Goal: Task Accomplishment & Management: Manage account settings

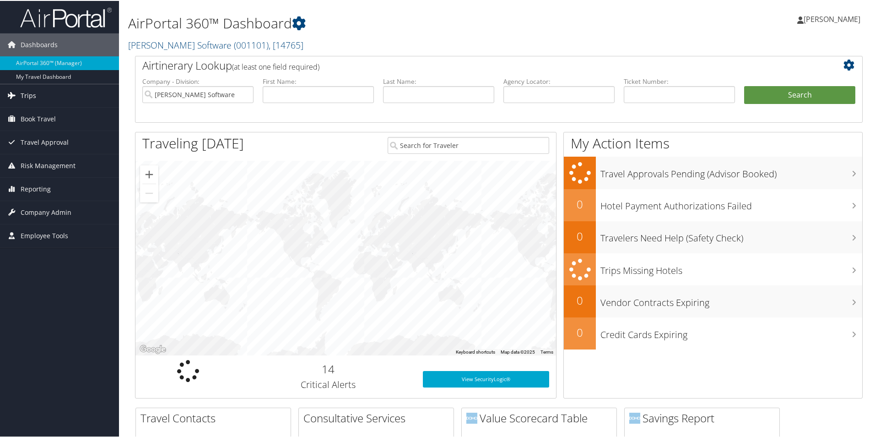
click at [23, 93] on span "Trips" at bounding box center [29, 94] width 16 height 23
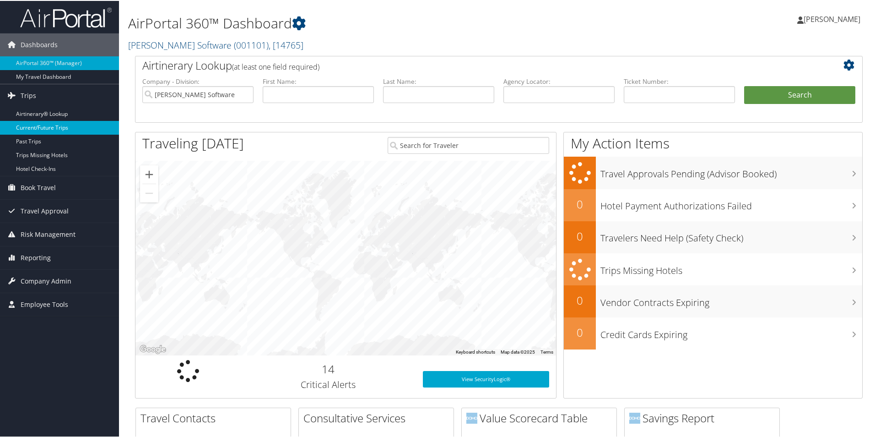
click at [38, 126] on link "Current/Future Trips" at bounding box center [59, 127] width 119 height 14
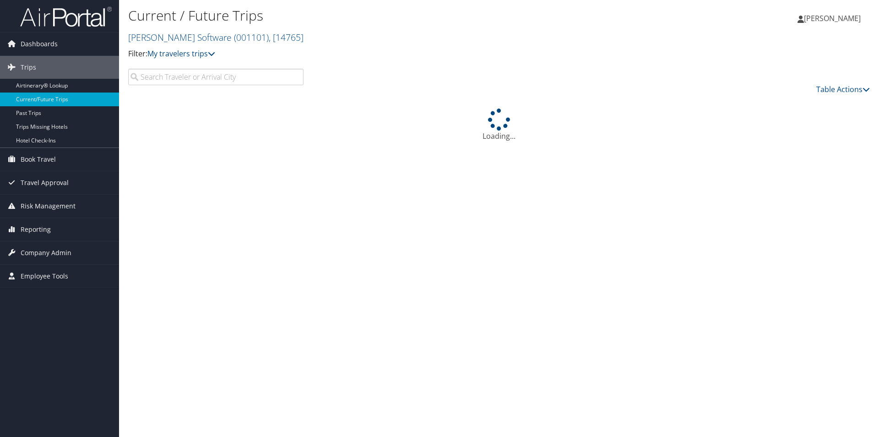
click at [214, 76] on input "search" at bounding box center [215, 77] width 175 height 16
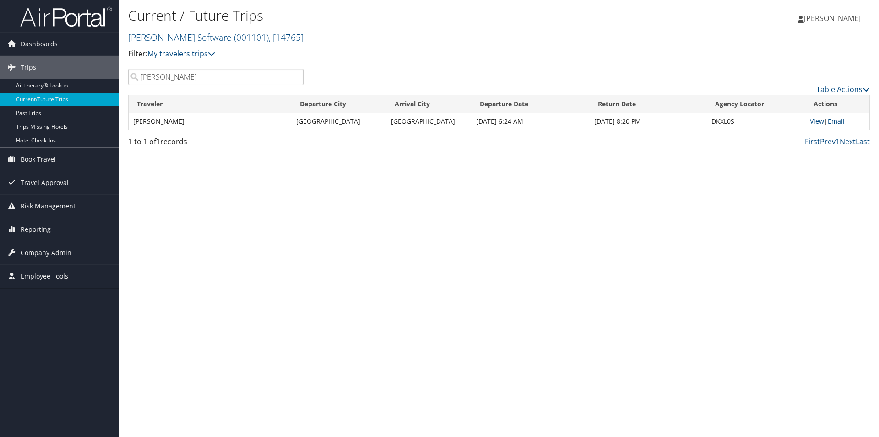
drag, startPoint x: 187, startPoint y: 81, endPoint x: 139, endPoint y: 79, distance: 48.1
click at [139, 79] on input "graham" at bounding box center [215, 77] width 175 height 16
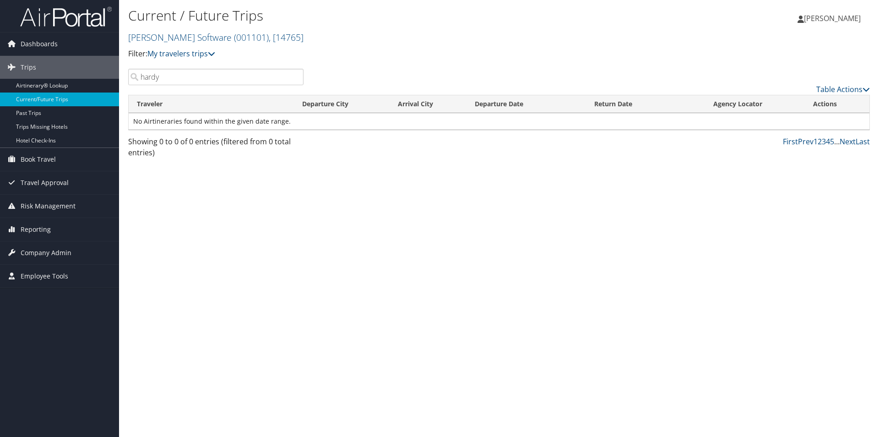
drag, startPoint x: 183, startPoint y: 78, endPoint x: 138, endPoint y: 83, distance: 44.6
click at [138, 83] on input "hardy" at bounding box center [215, 77] width 175 height 16
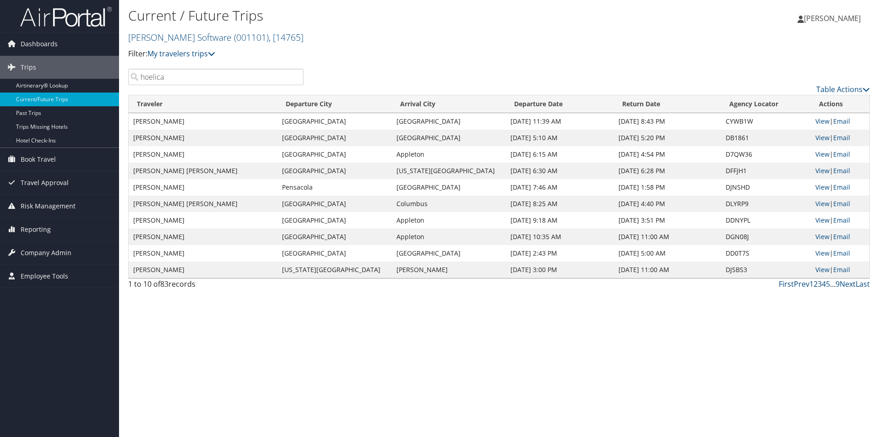
click at [150, 76] on input "hoelica" at bounding box center [215, 77] width 175 height 16
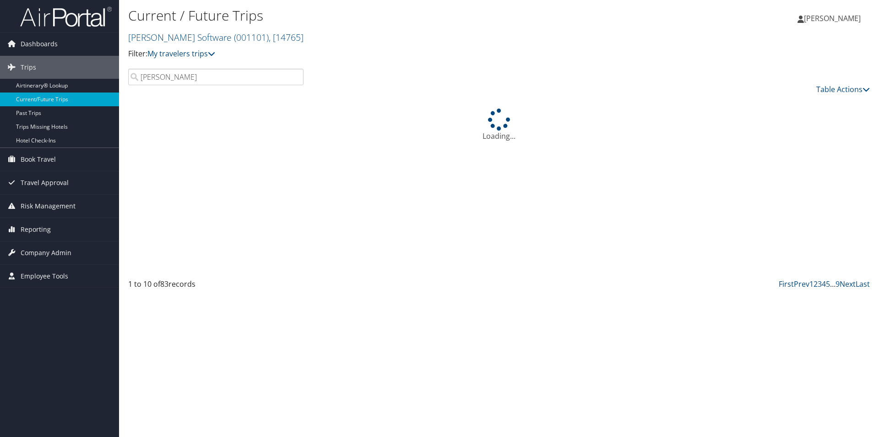
click at [188, 75] on input "horelica" at bounding box center [215, 77] width 175 height 16
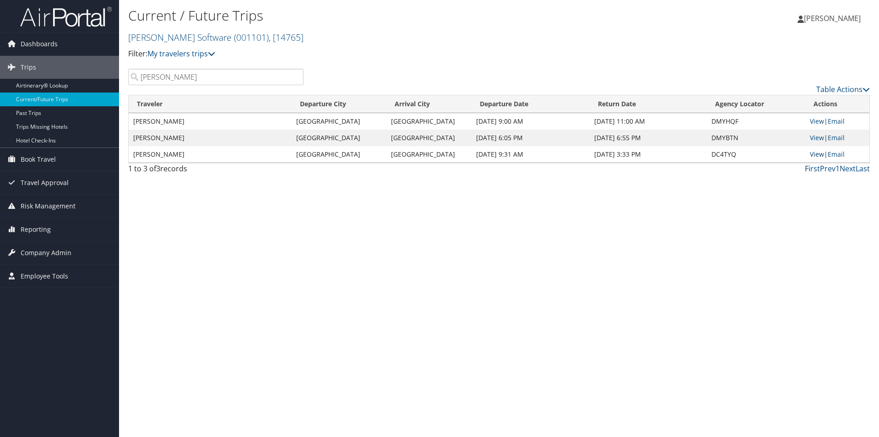
click at [810, 151] on link "View" at bounding box center [817, 154] width 14 height 9
drag, startPoint x: 180, startPoint y: 80, endPoint x: 121, endPoint y: 79, distance: 59.0
click at [121, 79] on div "Current / Future Trips McLeod Software ( 001101 ) , [ 14765 ] McLeod Software M…" at bounding box center [499, 218] width 760 height 437
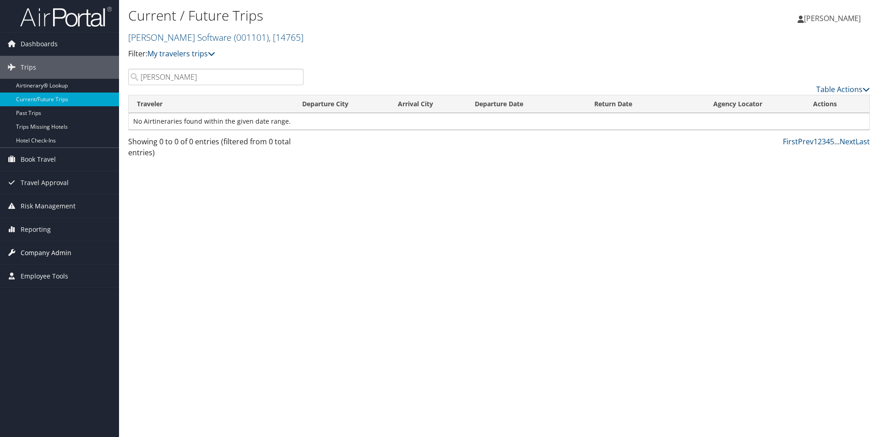
type input "sanchez"
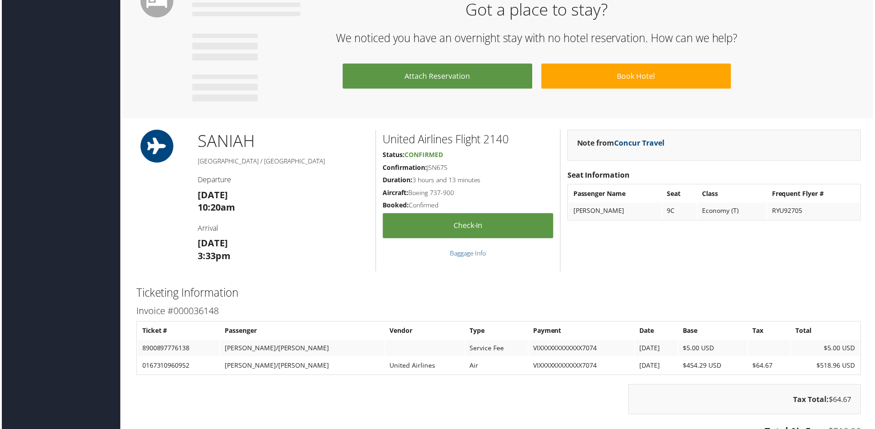
scroll to position [549, 0]
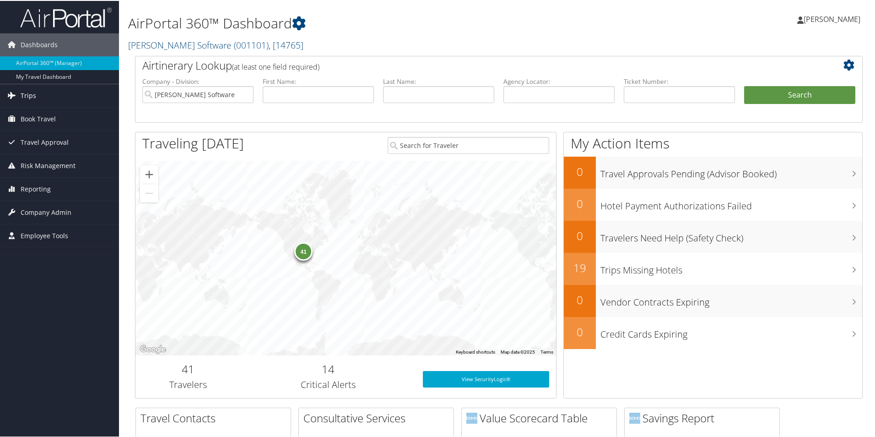
click at [35, 95] on link "Trips" at bounding box center [59, 94] width 119 height 23
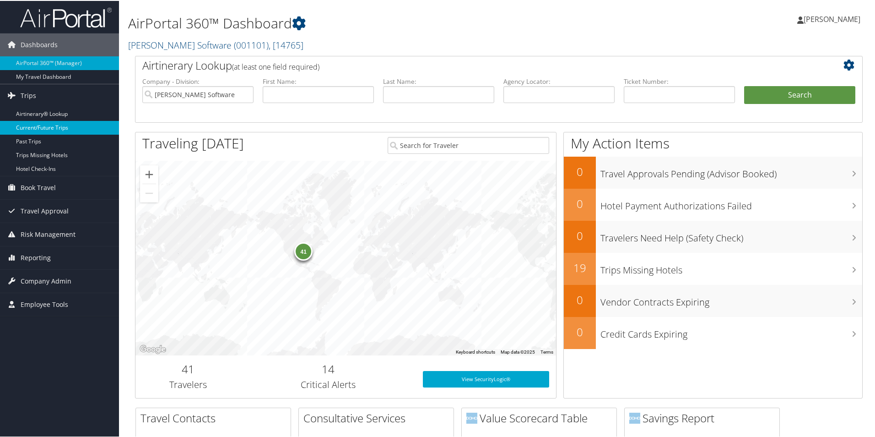
click at [43, 127] on link "Current/Future Trips" at bounding box center [59, 127] width 119 height 14
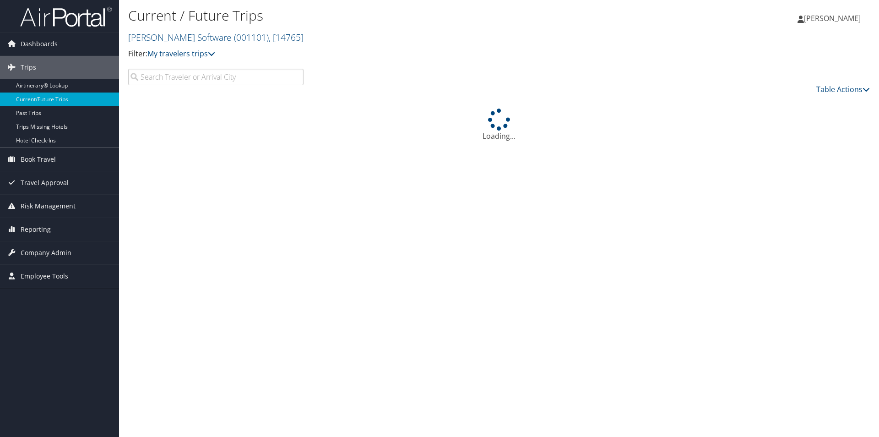
click at [267, 76] on input "search" at bounding box center [215, 77] width 175 height 16
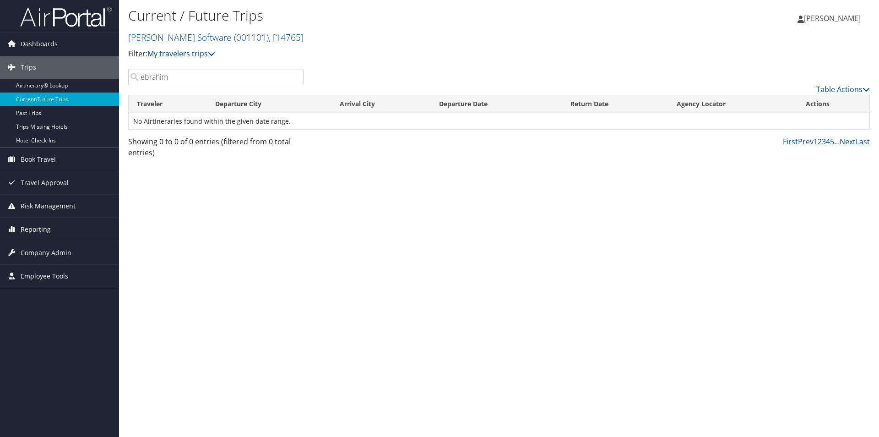
type input "ebrahim"
click at [31, 225] on span "Reporting" at bounding box center [36, 229] width 30 height 23
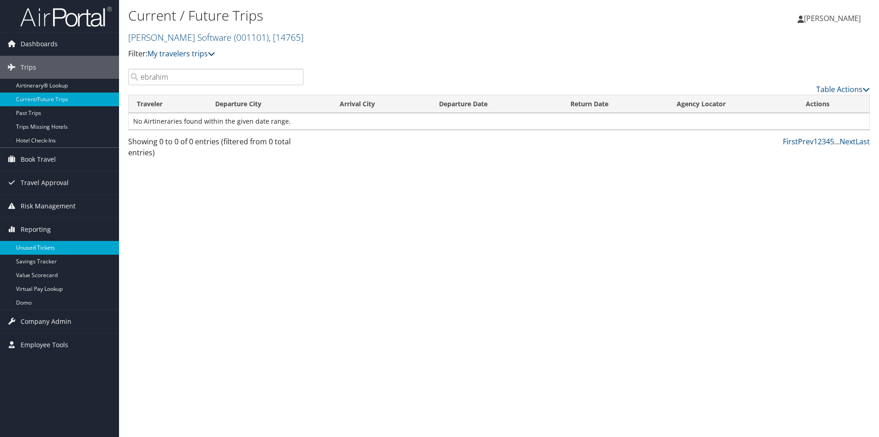
click at [34, 243] on link "Unused Tickets" at bounding box center [59, 248] width 119 height 14
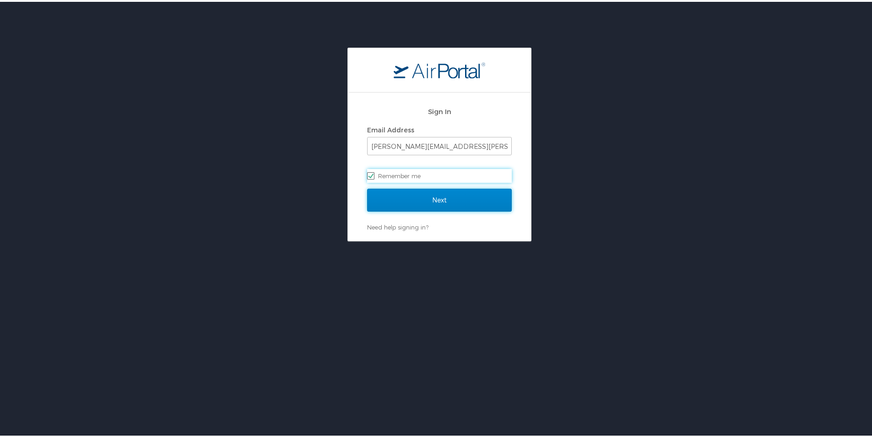
click at [432, 203] on input "Next" at bounding box center [439, 198] width 145 height 23
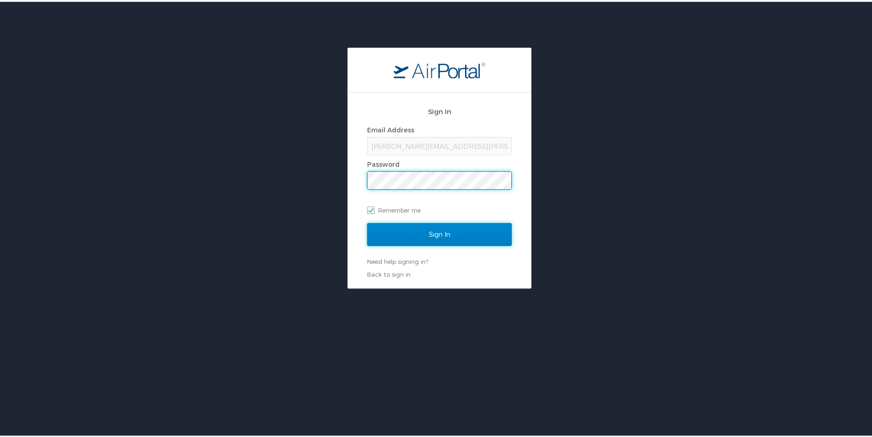
click at [448, 228] on input "Sign In" at bounding box center [439, 232] width 145 height 23
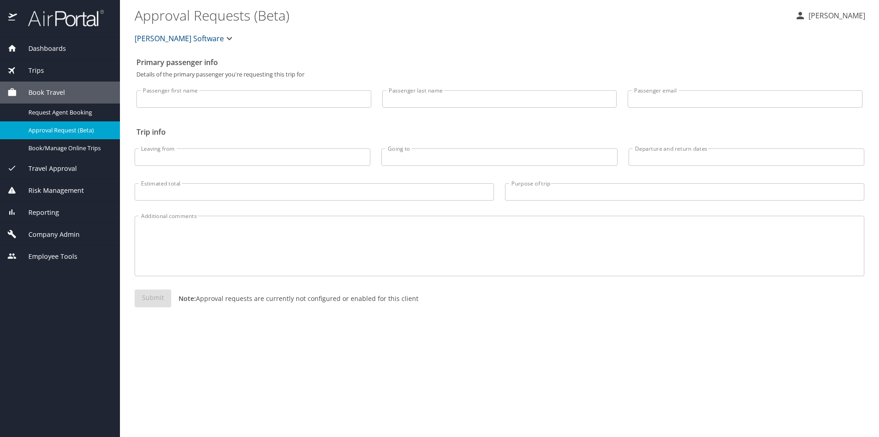
click at [52, 212] on span "Reporting" at bounding box center [38, 212] width 42 height 10
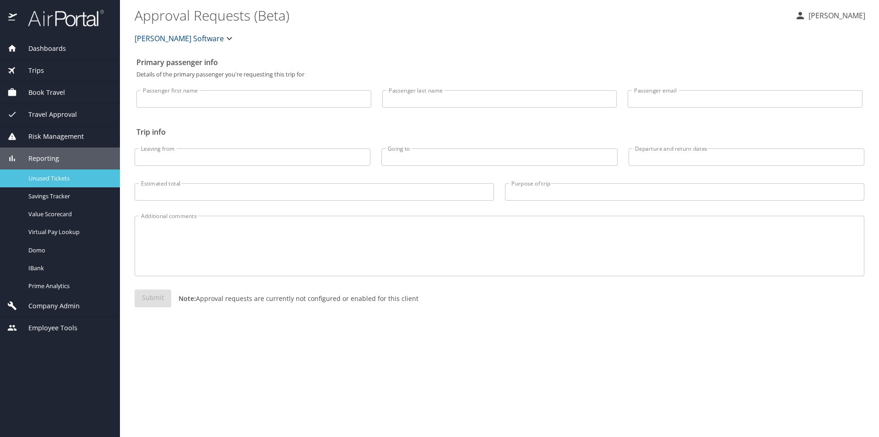
click at [53, 178] on span "Unused Tickets" at bounding box center [68, 178] width 81 height 9
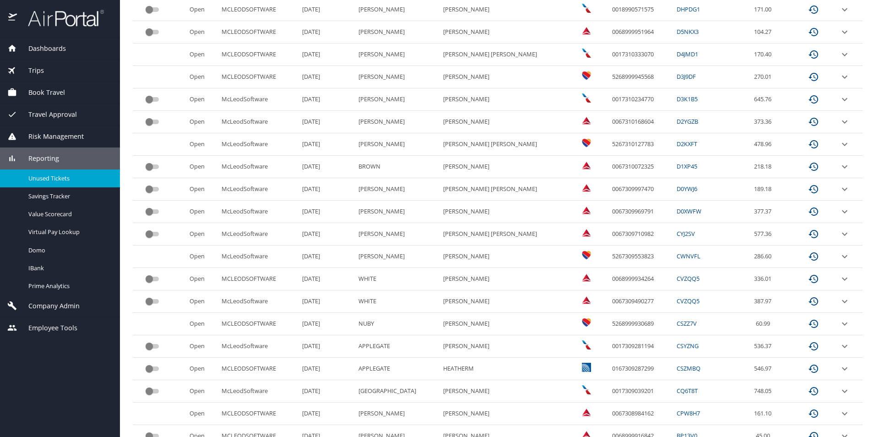
scroll to position [275, 0]
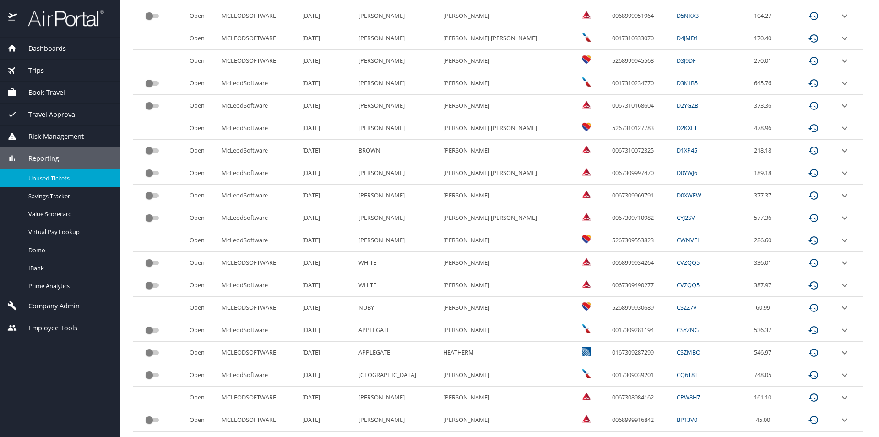
click at [150, 194] on input "custom pagination table" at bounding box center [149, 195] width 33 height 11
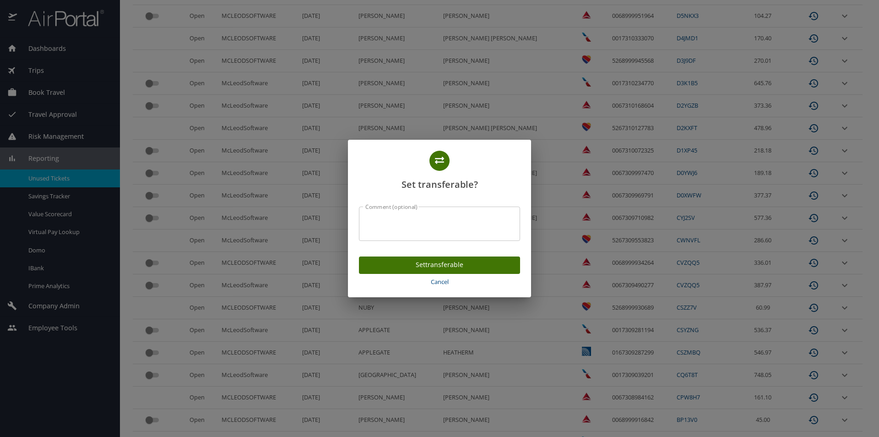
click at [432, 263] on span "Set transferable" at bounding box center [439, 264] width 146 height 11
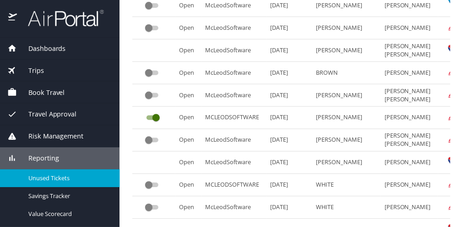
scroll to position [364, 0]
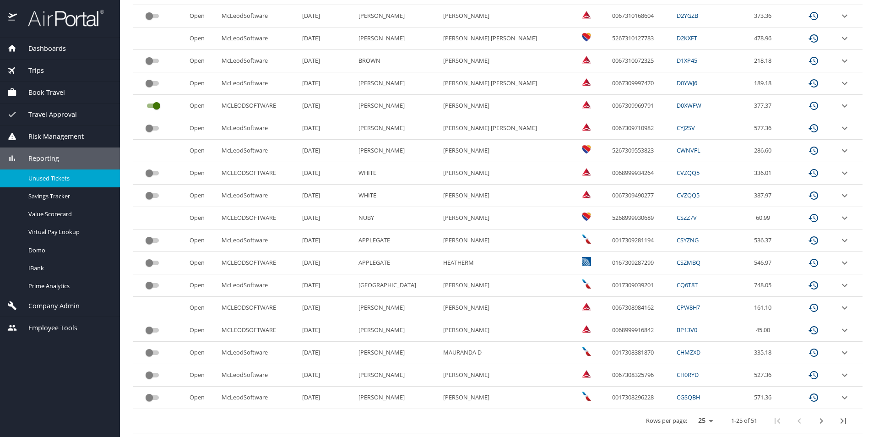
click at [149, 195] on input "custom pagination table" at bounding box center [149, 195] width 33 height 11
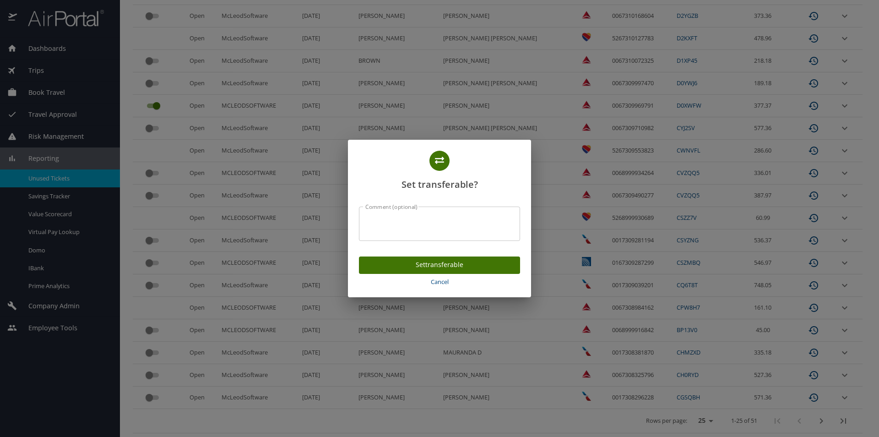
click at [439, 264] on span "Set transferable" at bounding box center [439, 264] width 146 height 11
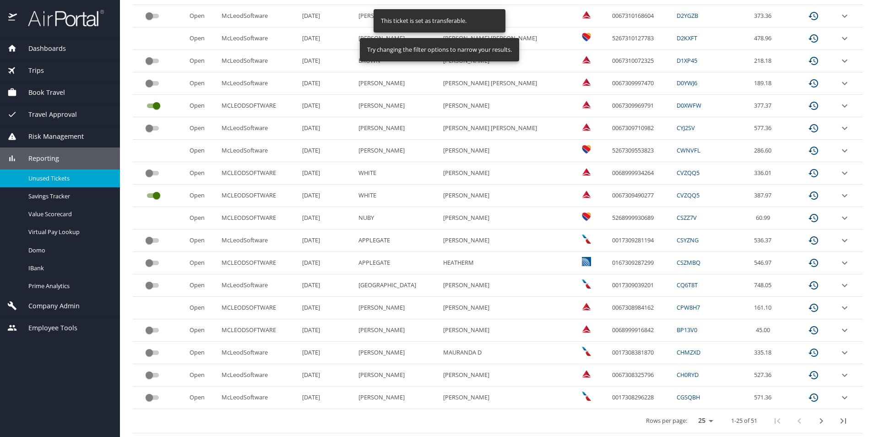
click at [149, 174] on input "custom pagination table" at bounding box center [149, 172] width 33 height 11
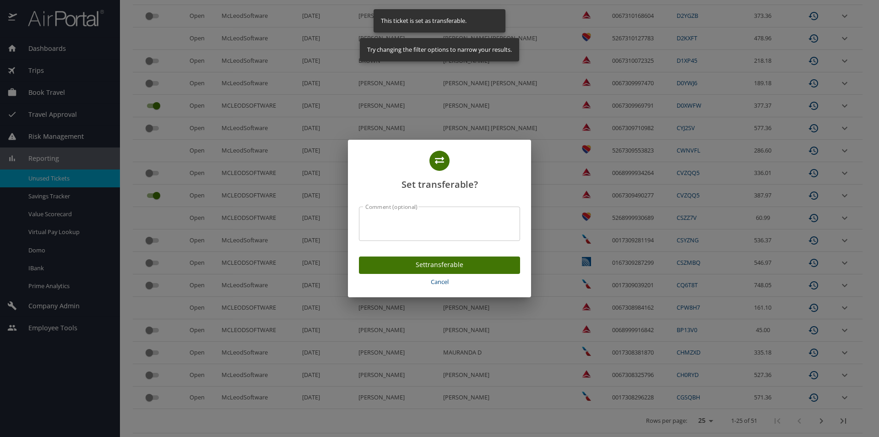
click at [426, 262] on span "Set transferable" at bounding box center [439, 264] width 146 height 11
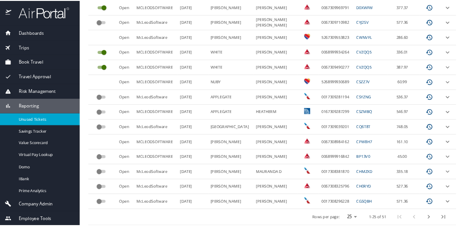
scroll to position [460, 0]
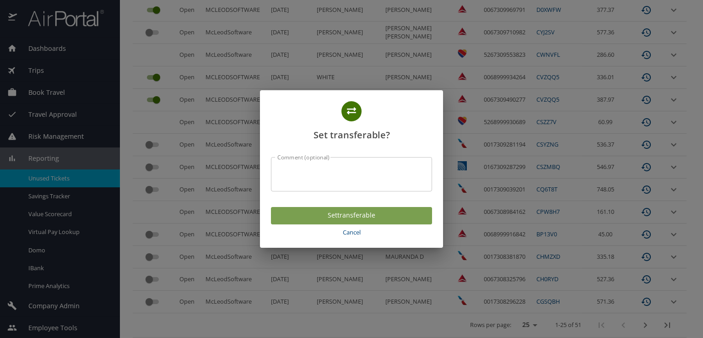
click at [341, 211] on span "Set transferable" at bounding box center [351, 215] width 146 height 11
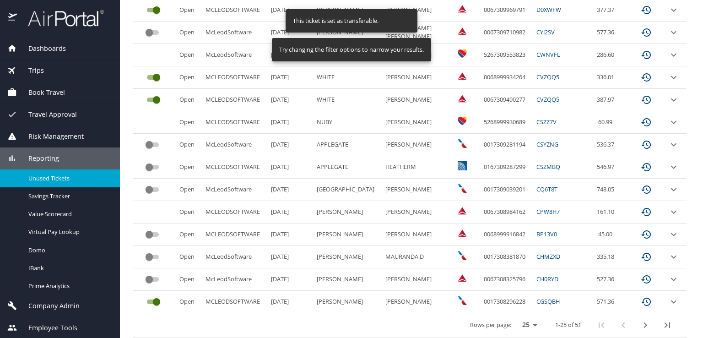
click at [528, 321] on select "25 50 100" at bounding box center [528, 325] width 26 height 14
select select "100"
click at [515, 318] on select "25 50 100" at bounding box center [528, 325] width 26 height 14
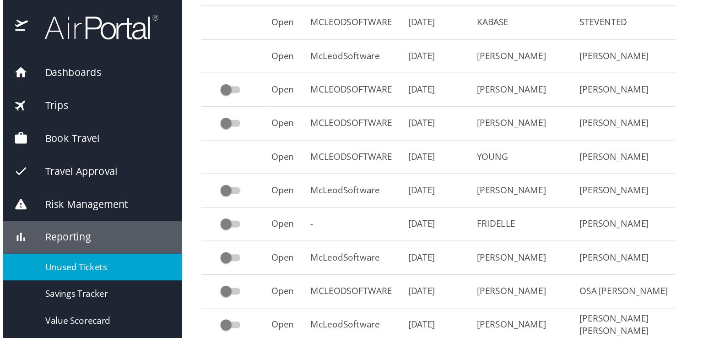
scroll to position [781, 0]
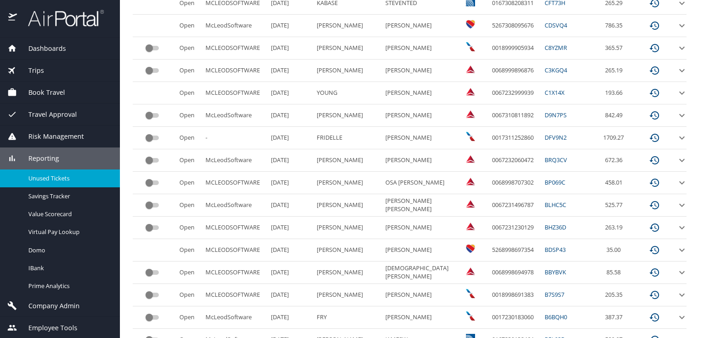
click at [676, 134] on icon "expand row" at bounding box center [681, 137] width 11 height 11
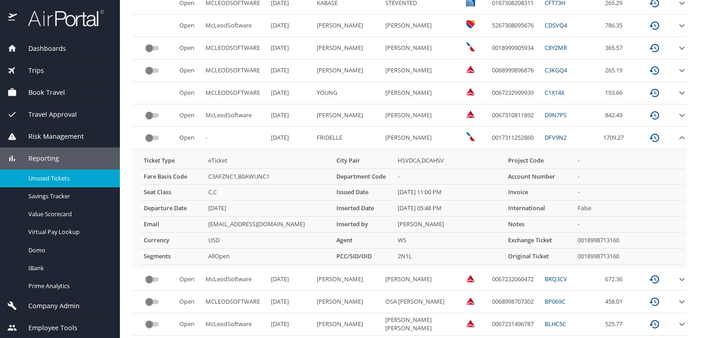
click at [545, 133] on link "DFV9N2" at bounding box center [556, 137] width 22 height 8
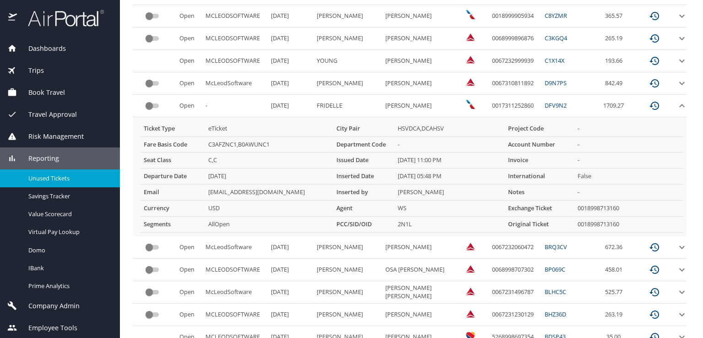
scroll to position [826, 0]
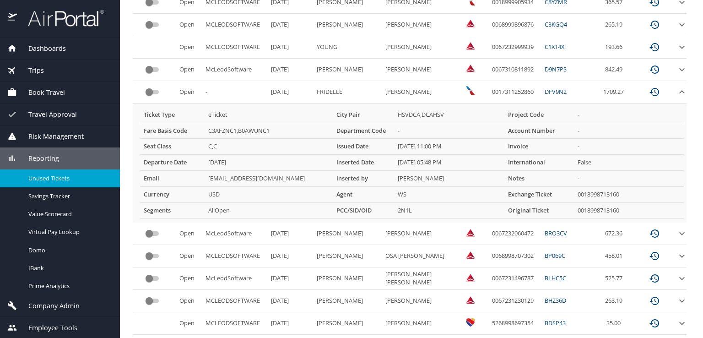
click at [649, 86] on icon "custom pagination table" at bounding box center [654, 91] width 11 height 11
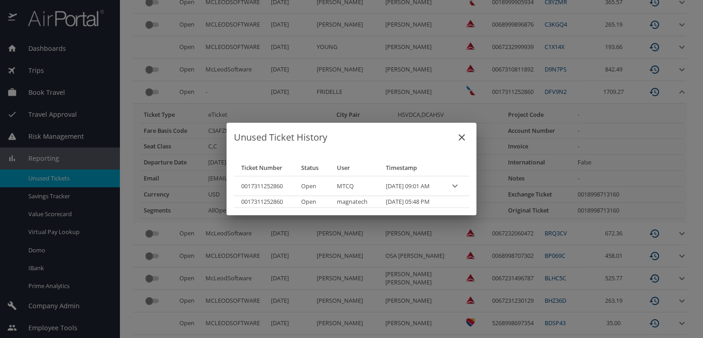
click at [465, 136] on icon "close" at bounding box center [462, 137] width 6 height 6
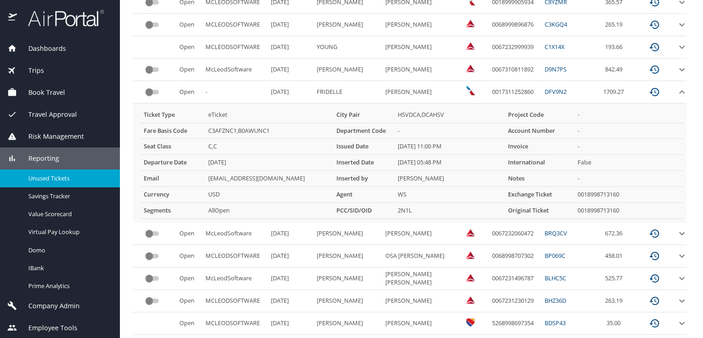
click at [545, 87] on link "DFV9N2" at bounding box center [556, 91] width 22 height 8
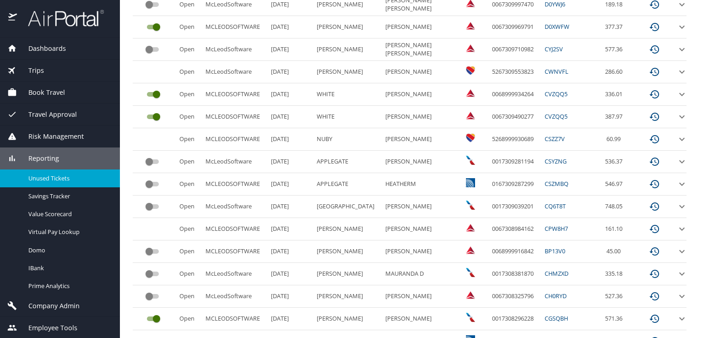
scroll to position [427, 0]
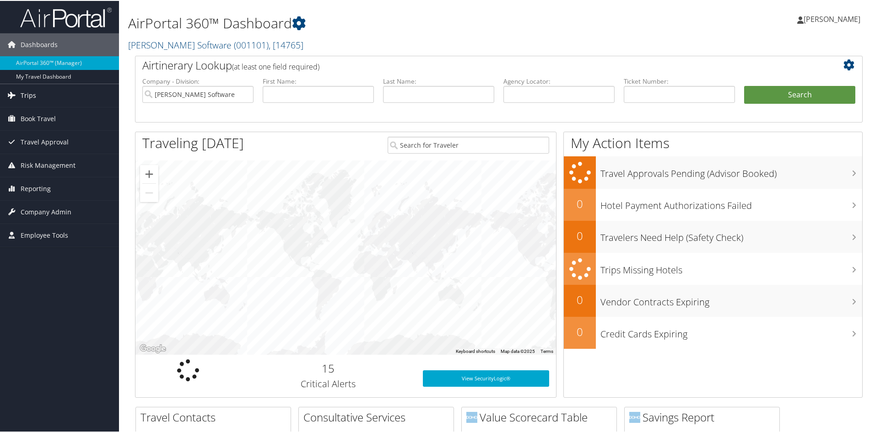
click at [27, 95] on span "Trips" at bounding box center [29, 94] width 16 height 23
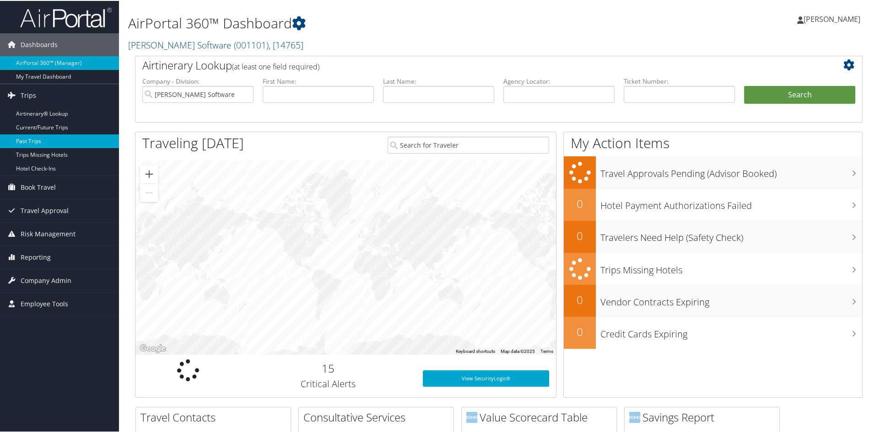
click at [30, 138] on link "Past Trips" at bounding box center [59, 141] width 119 height 14
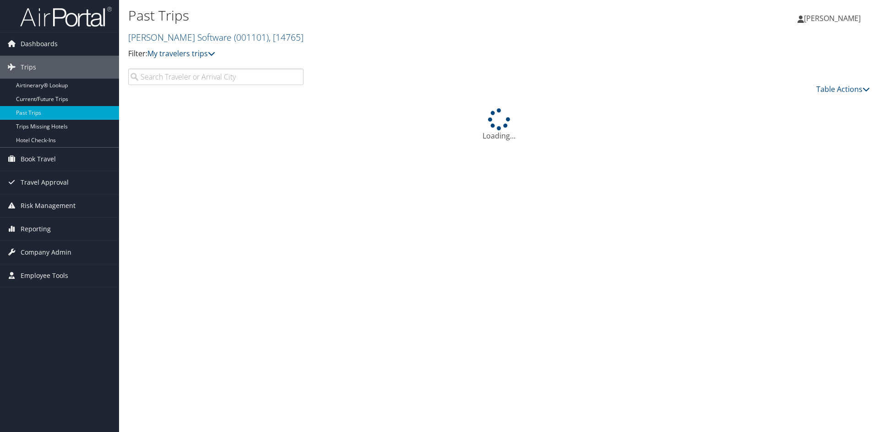
click at [260, 76] on input "search" at bounding box center [215, 77] width 175 height 16
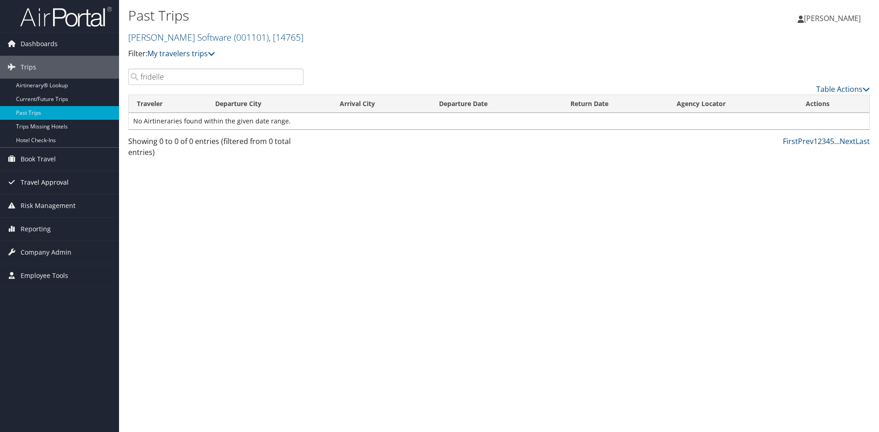
type input "fridelle"
